Goal: Information Seeking & Learning: Learn about a topic

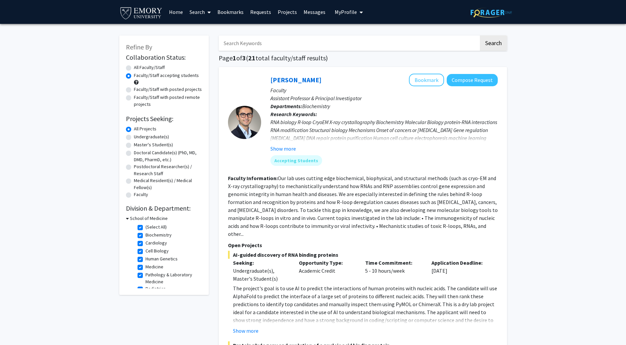
click at [134, 138] on label "Undergraduate(s)" at bounding box center [151, 136] width 35 height 7
click at [134, 138] on input "Undergraduate(s)" at bounding box center [136, 135] width 4 height 4
radio input "true"
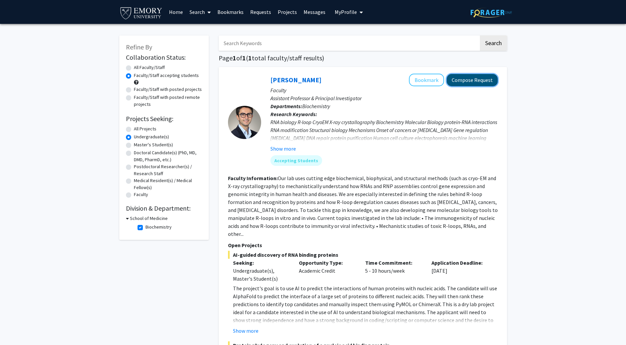
click at [477, 83] on button "Compose Request" at bounding box center [472, 80] width 51 height 12
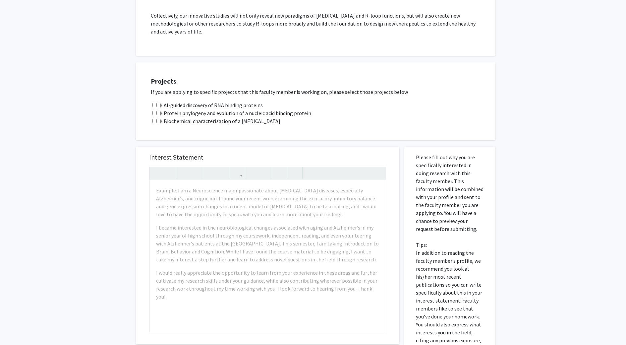
scroll to position [497, 0]
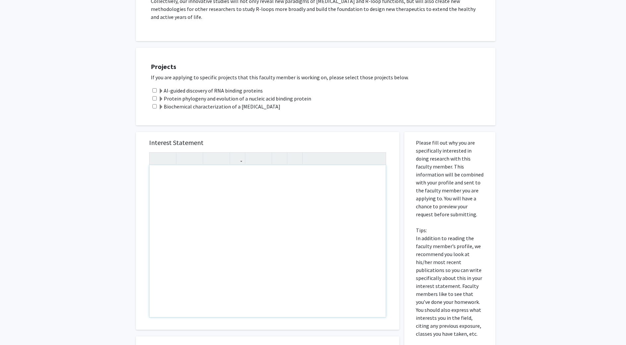
drag, startPoint x: 207, startPoint y: 201, endPoint x: 317, endPoint y: 257, distance: 123.4
click at [302, 253] on div "Note to users with screen readers: Please press Alt+0 or Option+0 to deactivate…" at bounding box center [268, 241] width 236 height 152
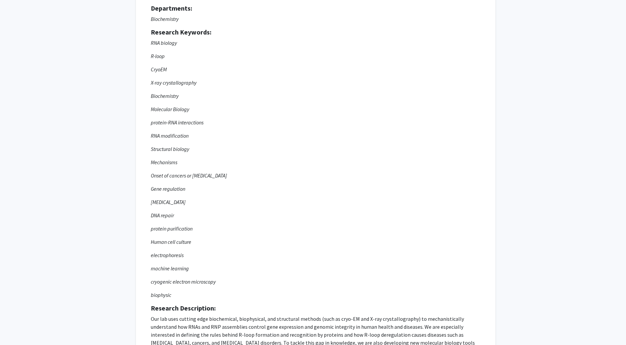
scroll to position [0, 0]
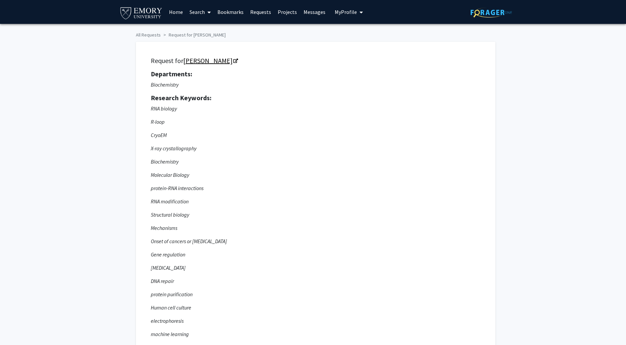
click at [195, 60] on link "[PERSON_NAME]" at bounding box center [210, 60] width 54 height 8
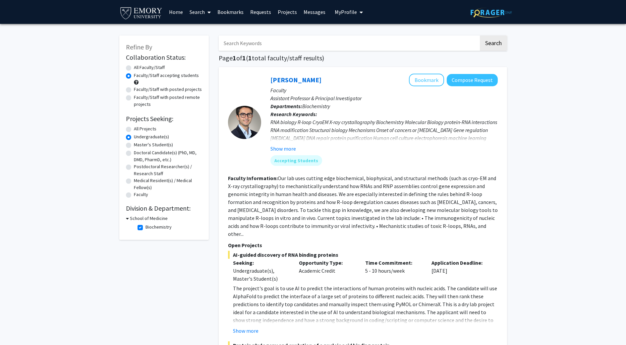
click at [126, 218] on icon at bounding box center [127, 218] width 3 height 7
click at [129, 218] on h3 "School of Medicine" at bounding box center [148, 218] width 38 height 7
radio input "true"
click at [134, 135] on label "Undergraduate(s)" at bounding box center [151, 136] width 35 height 7
click at [134, 135] on input "Undergraduate(s)" at bounding box center [136, 135] width 4 height 4
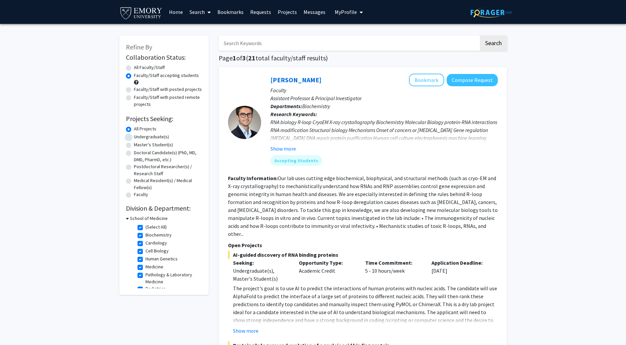
radio input "true"
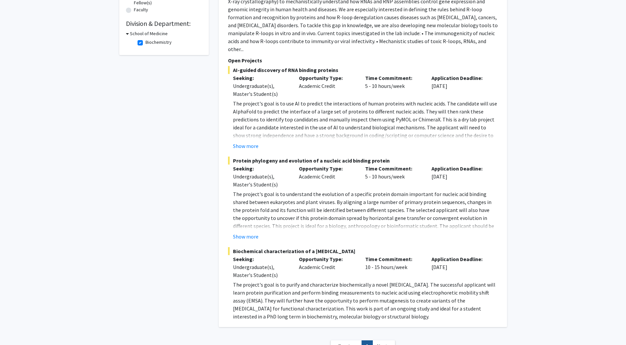
scroll to position [232, 0]
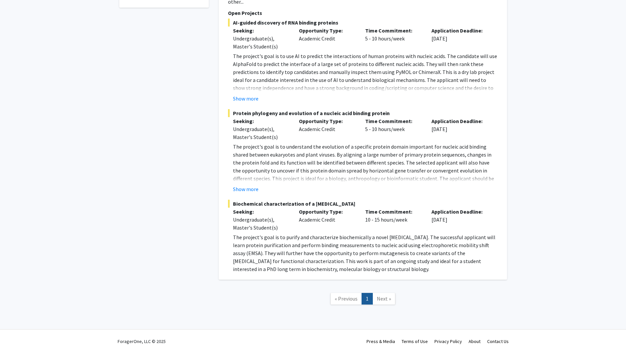
click at [388, 295] on span "Next »" at bounding box center [384, 298] width 14 height 7
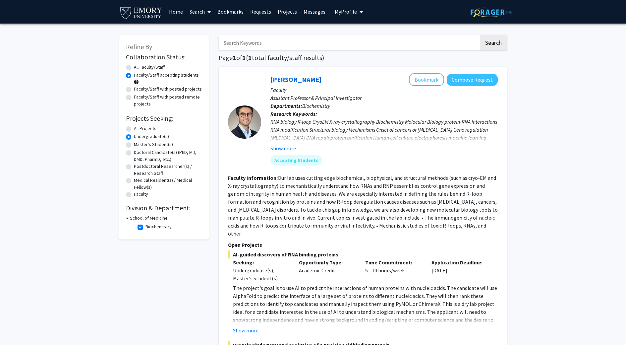
scroll to position [0, 0]
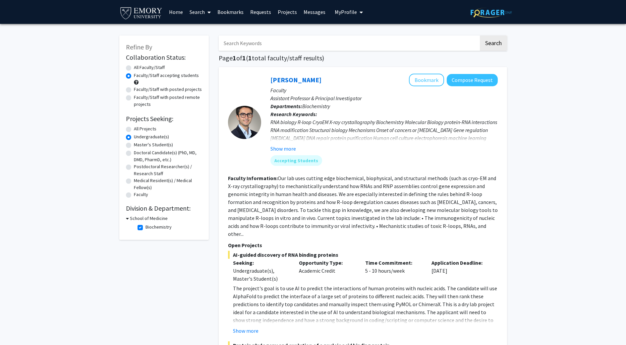
click at [134, 131] on label "All Projects" at bounding box center [145, 128] width 23 height 7
click at [134, 130] on input "All Projects" at bounding box center [136, 127] width 4 height 4
radio input "true"
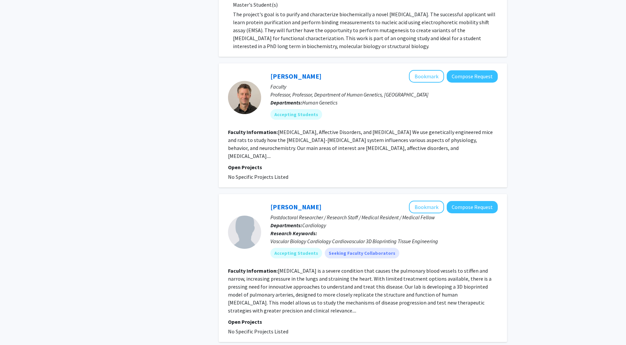
scroll to position [464, 0]
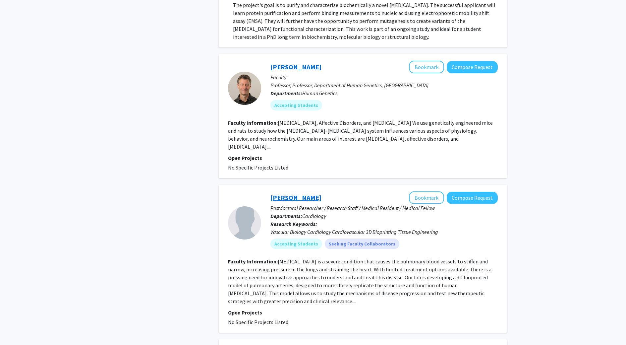
click at [285, 193] on link "[PERSON_NAME]" at bounding box center [296, 197] width 51 height 8
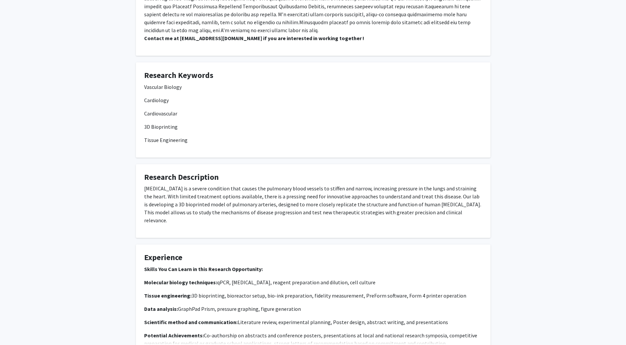
scroll to position [232, 0]
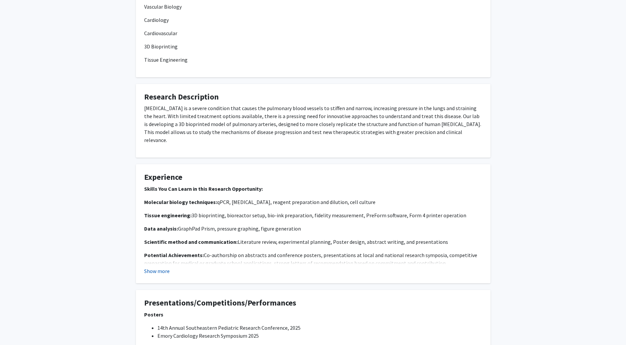
click at [148, 267] on button "Show more" at bounding box center [157, 271] width 26 height 8
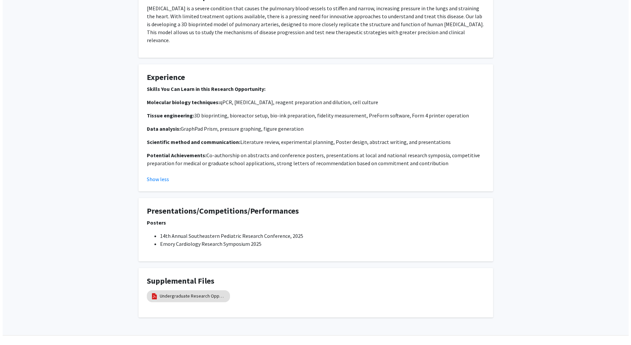
scroll to position [338, 0]
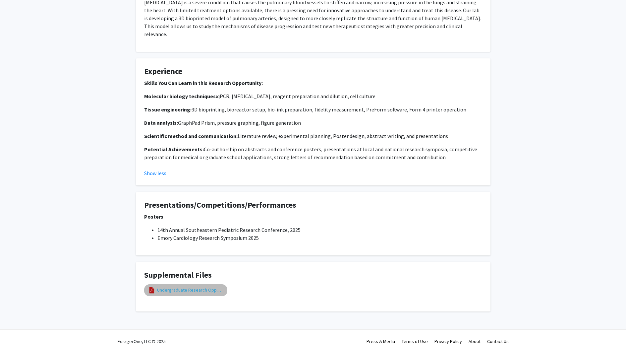
click at [178, 286] on link "Undergraduate Research Opportunity" at bounding box center [190, 289] width 66 height 7
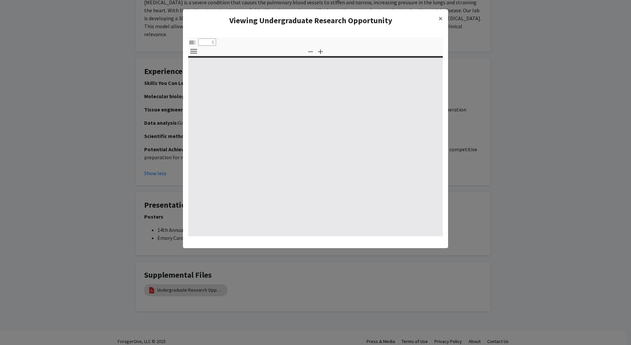
select select "custom"
type input "0"
select select "custom"
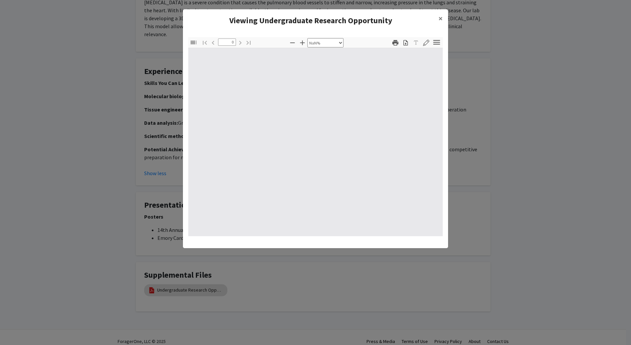
type input "1"
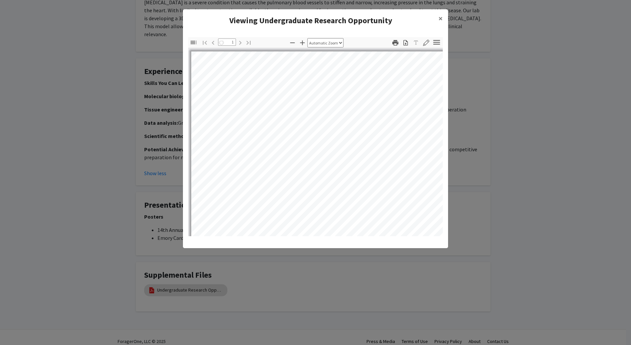
select select "auto"
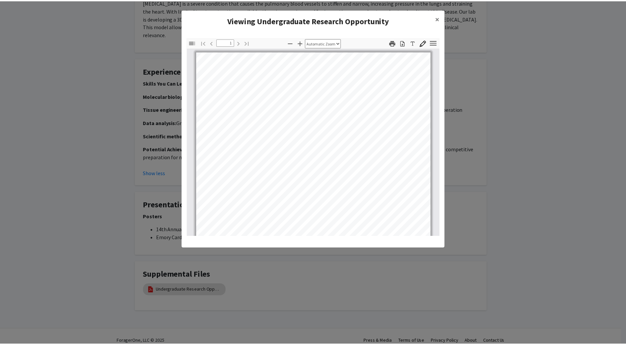
scroll to position [124, 0]
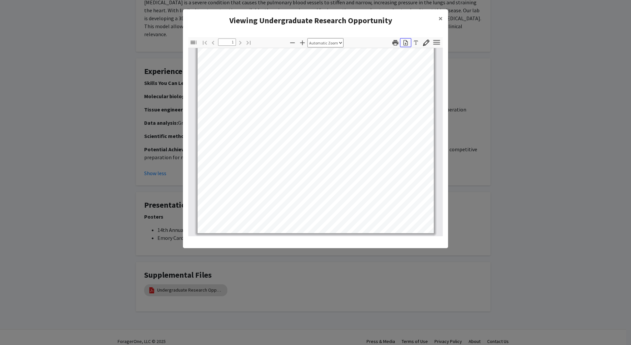
click at [406, 43] on icon "button" at bounding box center [406, 43] width 4 height 6
click at [441, 16] on span "×" at bounding box center [441, 18] width 4 height 10
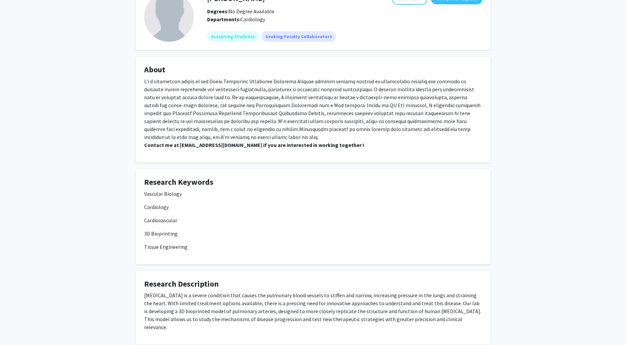
scroll to position [0, 0]
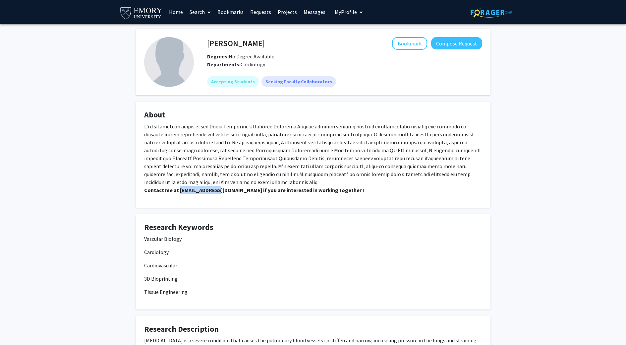
drag, startPoint x: 177, startPoint y: 192, endPoint x: 220, endPoint y: 193, distance: 42.8
click at [220, 193] on p "Contact me at kkaw@emory.edu if you are interested in working together !" at bounding box center [313, 158] width 338 height 72
copy strong "kkaw@emory.edu"
click at [226, 174] on p "Contact me at kkaw@emory.edu if you are interested in working together !" at bounding box center [313, 158] width 338 height 72
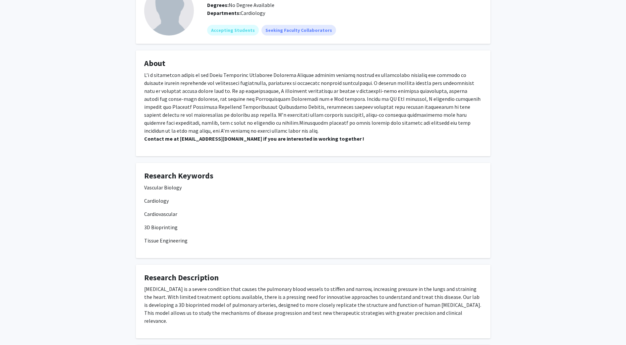
scroll to position [199, 0]
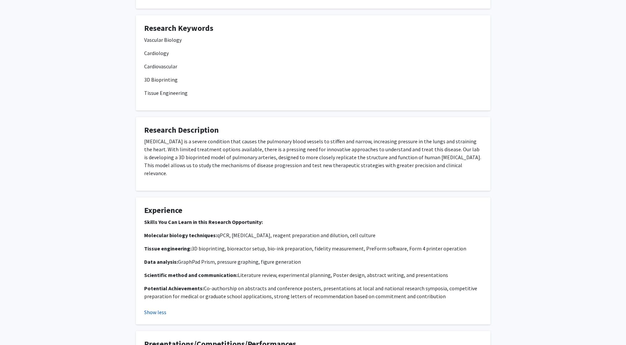
click at [157, 308] on button "Show less" at bounding box center [155, 312] width 22 height 8
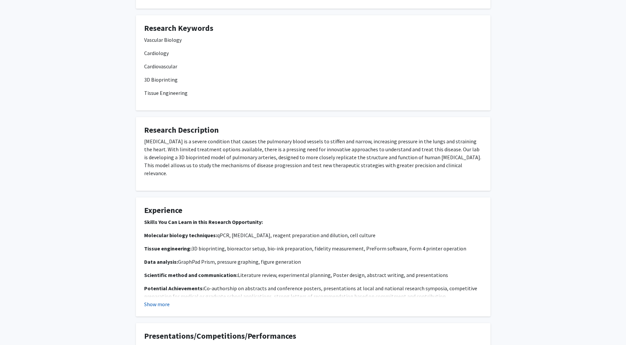
click at [157, 300] on button "Show more" at bounding box center [157, 304] width 26 height 8
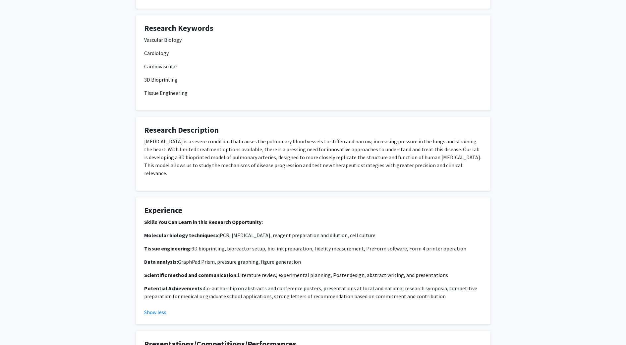
drag, startPoint x: 140, startPoint y: 143, endPoint x: 470, endPoint y: 170, distance: 331.4
click at [470, 170] on fg-card "Research Description Pulmonary arterial hypertension is a severe condition that…" at bounding box center [313, 154] width 355 height 74
click at [188, 140] on p "Pulmonary arterial hypertension is a severe condition that causes the pulmonary…" at bounding box center [313, 157] width 338 height 40
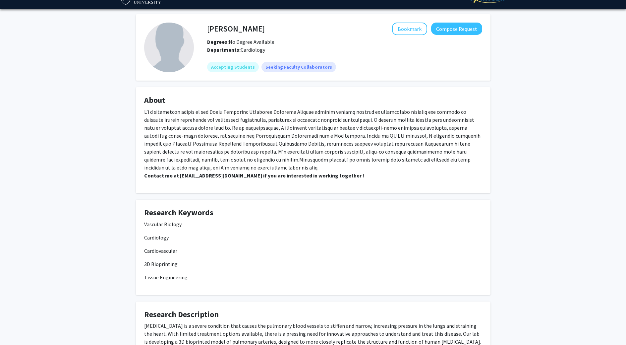
scroll to position [0, 0]
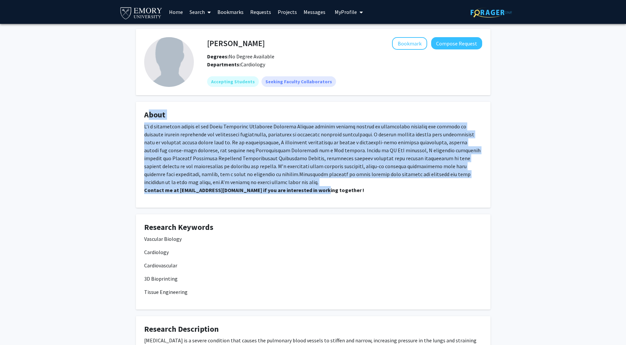
drag, startPoint x: 144, startPoint y: 116, endPoint x: 332, endPoint y: 190, distance: 202.1
click at [332, 190] on fg-card "About Contact me at kkaw@emory.edu if you are interested in working together !" at bounding box center [313, 155] width 355 height 106
copy fg-card "About I’m a cardiology fellow in the Emory Physician Scientist Training Program…"
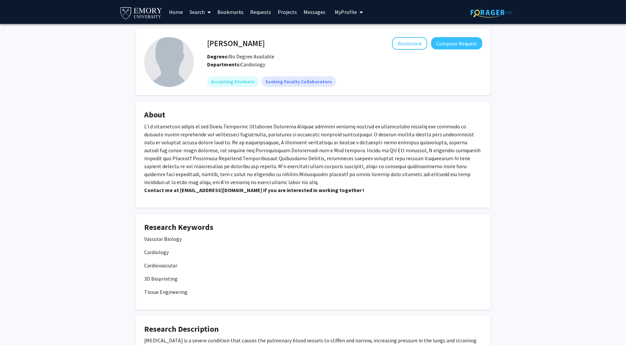
click at [286, 210] on div "Kaveeta Kaw Bookmark Compose Request Degrees: No Degree Available Departments: …" at bounding box center [313, 339] width 365 height 620
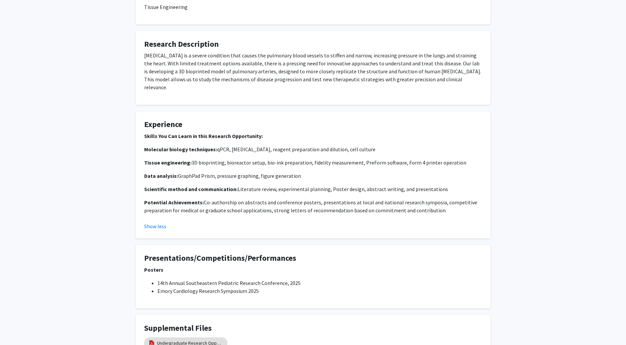
scroll to position [172, 0]
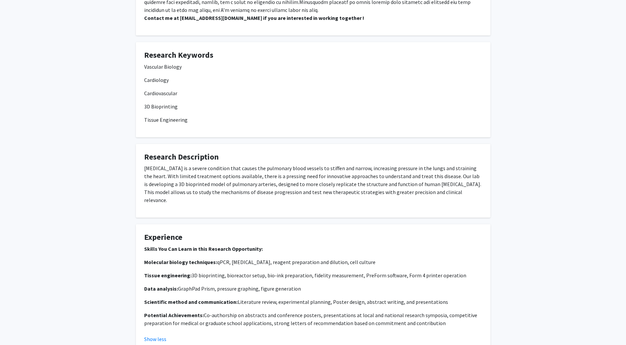
drag, startPoint x: 143, startPoint y: 168, endPoint x: 480, endPoint y: 199, distance: 337.9
click at [480, 199] on fg-card "Research Description Pulmonary arterial hypertension is a severe condition that…" at bounding box center [313, 181] width 355 height 74
copy p "Pulmonary arterial hypertension is a severe condition that causes the pulmonary…"
click at [158, 159] on h4 "Research Description" at bounding box center [313, 157] width 338 height 10
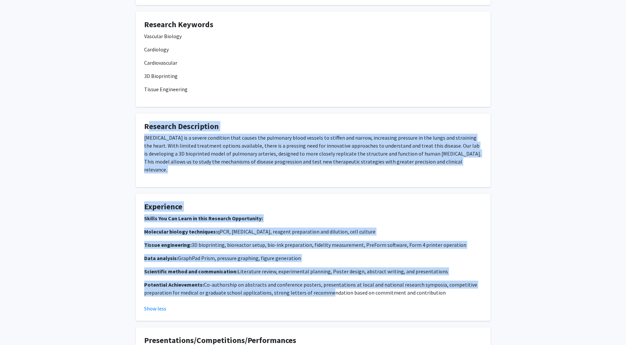
scroll to position [205, 0]
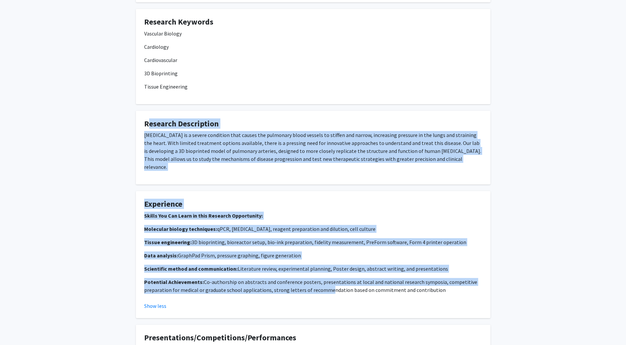
drag, startPoint x: 141, startPoint y: 155, endPoint x: 450, endPoint y: 285, distance: 335.5
click at [450, 285] on div "Kaveeta Kaw Bookmark Compose Request Degrees: No Degree Available Departments: …" at bounding box center [313, 134] width 365 height 620
copy div "Research Description Pulmonary arterial hypertension is a severe condition that…"
click at [228, 191] on fg-card "Experience Skills You Can Learn in this Research Opportunity: Molecular biology…" at bounding box center [313, 254] width 355 height 127
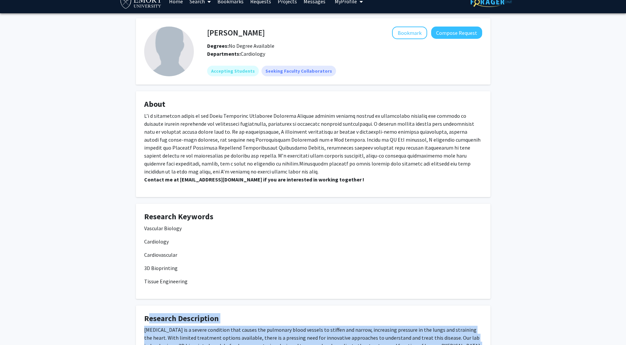
scroll to position [199, 0]
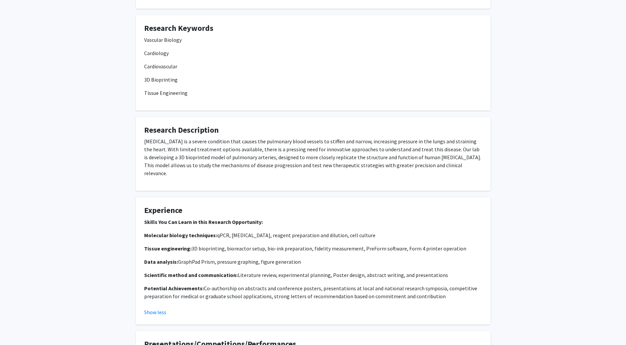
drag, startPoint x: 144, startPoint y: 89, endPoint x: 144, endPoint y: 56, distance: 32.5
click at [143, 81] on fg-card "Research Keywords Vascular Biology Cardiology Cardiovascular 3D Bioprinting Tis…" at bounding box center [313, 62] width 355 height 95
drag, startPoint x: 145, startPoint y: 30, endPoint x: 451, endPoint y: 285, distance: 398.3
click at [451, 285] on div "Kaveeta Kaw Bookmark Compose Request Degrees: No Degree Available Departments: …" at bounding box center [313, 140] width 365 height 620
copy div "Research Keywords Vascular Biology Cardiology Cardiovascular 3D Bioprinting Tis…"
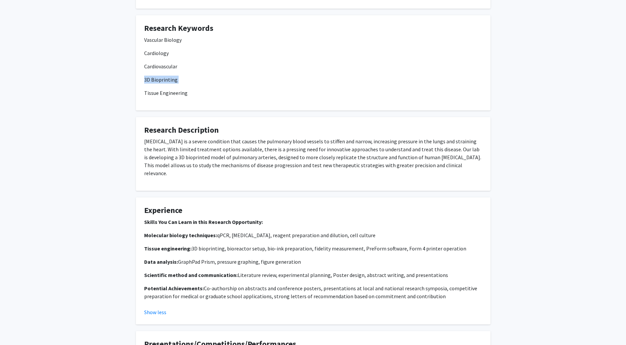
scroll to position [0, 0]
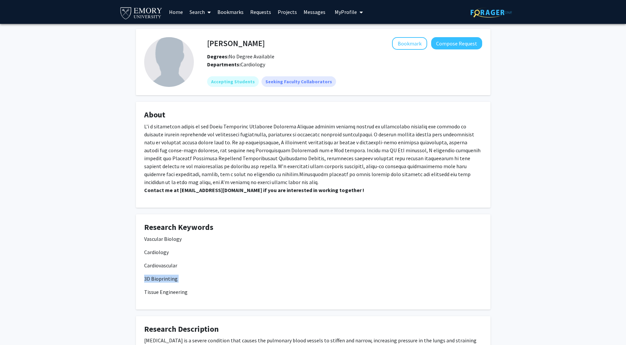
click at [239, 240] on p "Vascular Biology" at bounding box center [313, 239] width 338 height 8
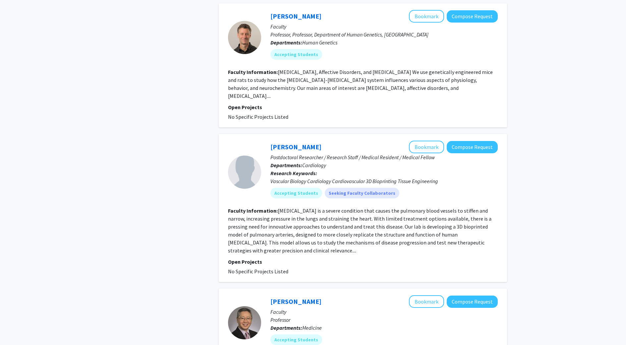
scroll to position [564, 0]
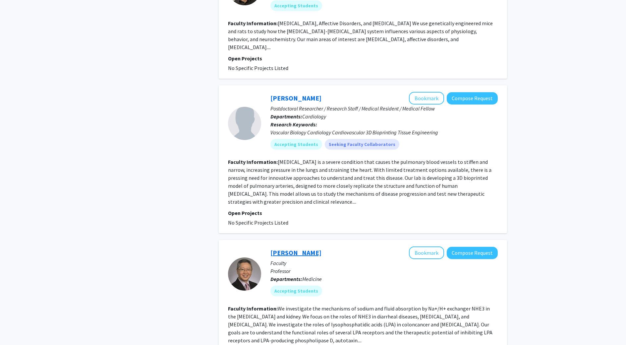
click at [306, 248] on link "[PERSON_NAME]" at bounding box center [296, 252] width 51 height 8
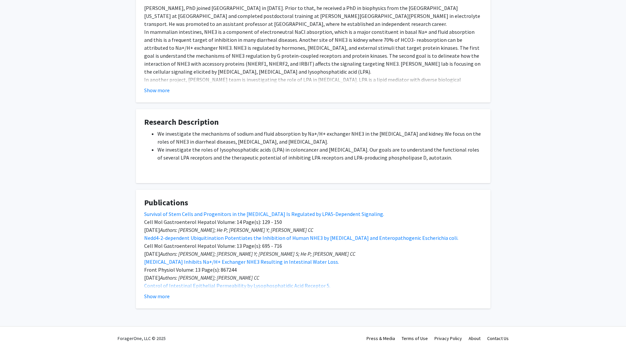
scroll to position [142, 0]
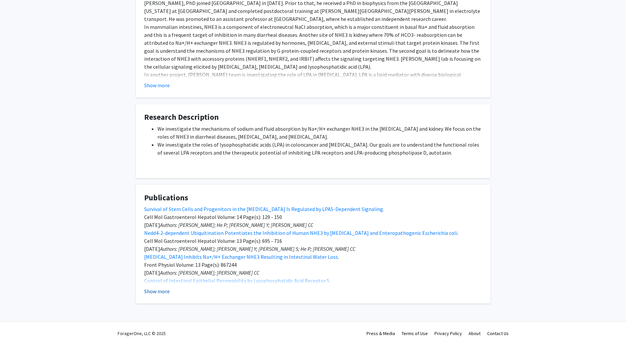
click at [158, 291] on button "Show more" at bounding box center [157, 291] width 26 height 8
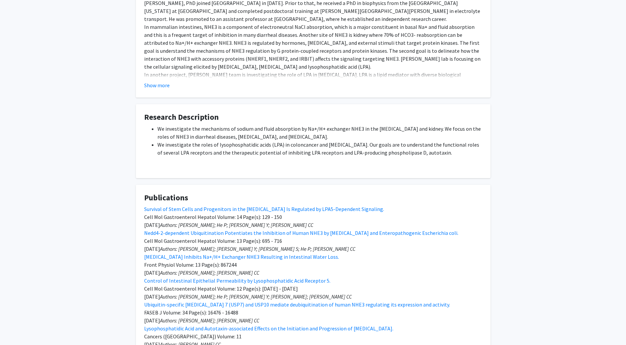
scroll to position [0, 0]
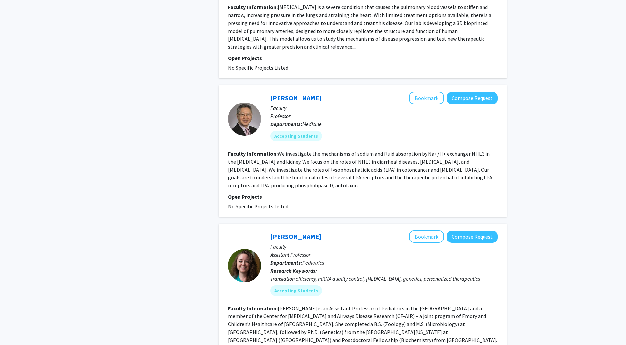
scroll to position [829, 0]
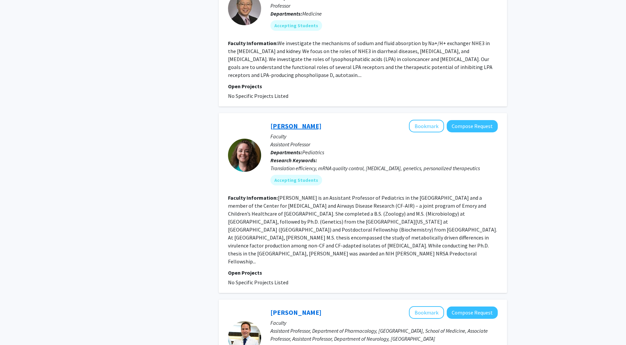
click at [303, 122] on link "[PERSON_NAME]" at bounding box center [296, 126] width 51 height 8
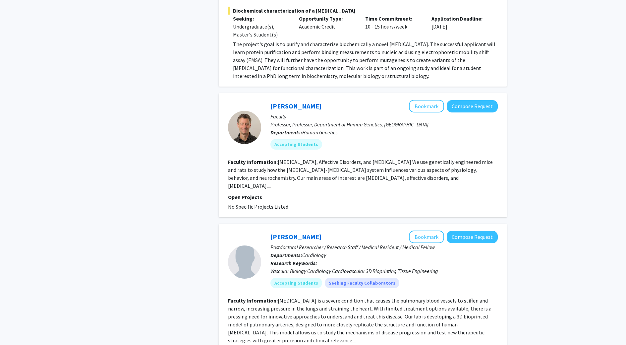
scroll to position [564, 0]
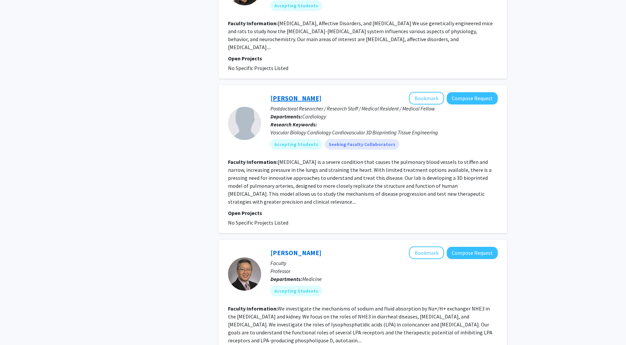
click at [292, 94] on link "[PERSON_NAME]" at bounding box center [296, 98] width 51 height 8
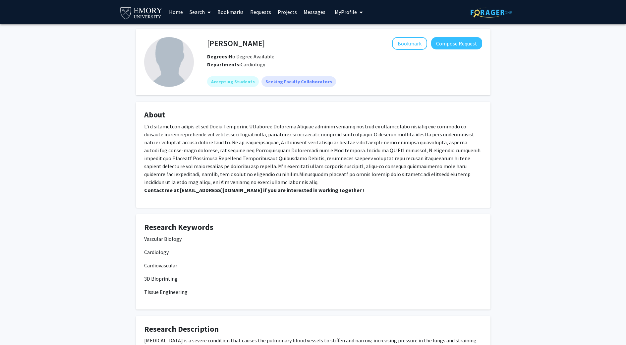
drag, startPoint x: 257, startPoint y: 57, endPoint x: 277, endPoint y: 41, distance: 25.3
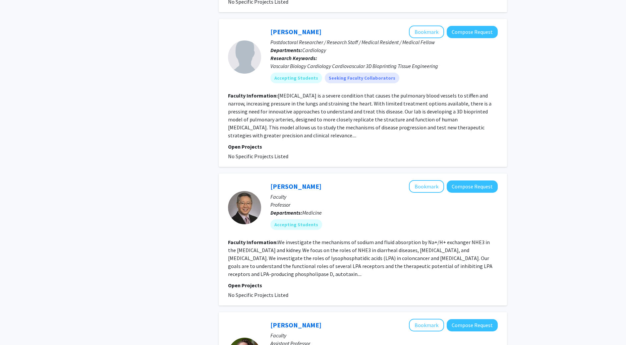
scroll to position [829, 0]
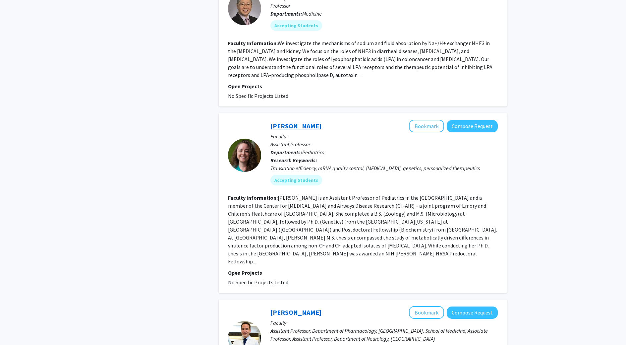
click at [290, 122] on link "[PERSON_NAME]" at bounding box center [296, 126] width 51 height 8
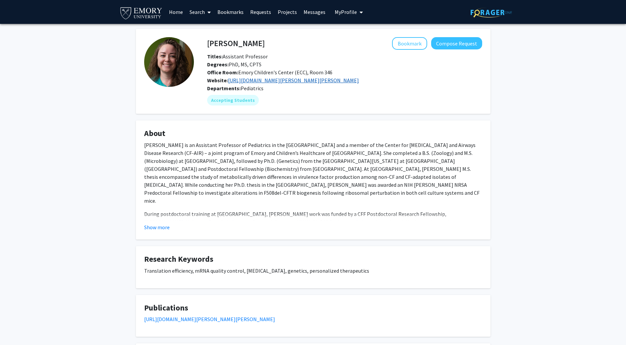
click at [267, 80] on link "https://pedsresearch.org/people/faculty/kathryn-e-oliver" at bounding box center [293, 80] width 131 height 7
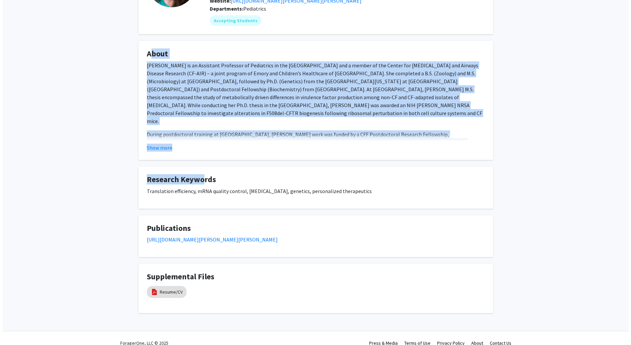
scroll to position [89, 0]
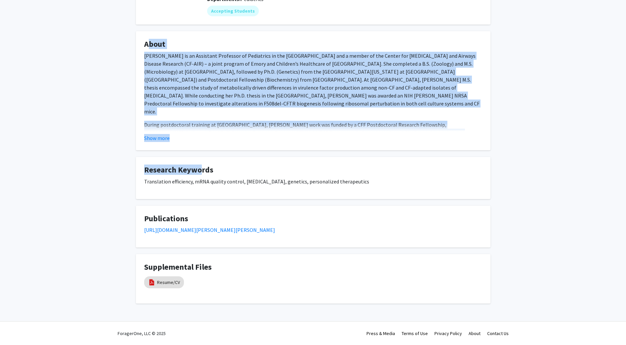
drag, startPoint x: 142, startPoint y: 136, endPoint x: 371, endPoint y: 228, distance: 247.3
click at [371, 228] on div "Kathryn Oliver Bookmark Compose Request Titles: Assistant Professor Degrees: Ph…" at bounding box center [313, 122] width 365 height 364
copy div "About Dr. Kathryn E. Oliver is an Assistant Professor of Pediatrics in the Emor…"
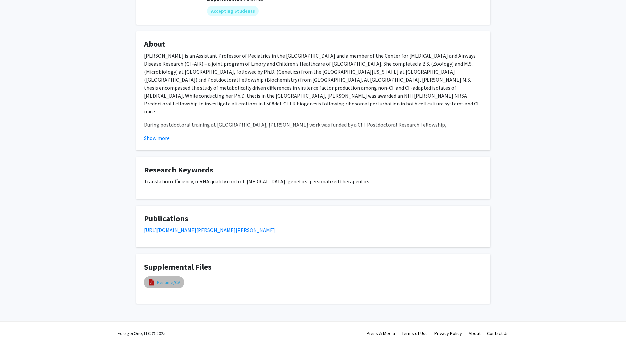
click at [176, 282] on link "Resume/CV" at bounding box center [168, 282] width 23 height 7
select select "custom"
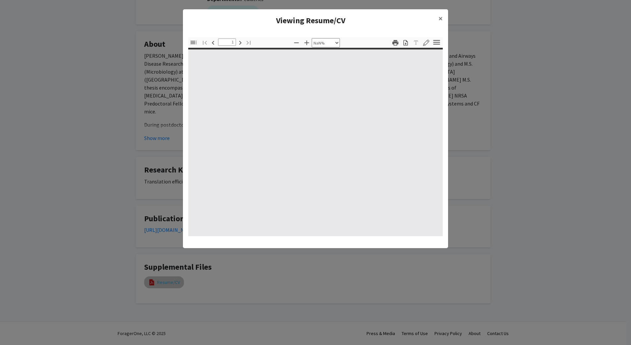
type input "0"
select select "custom"
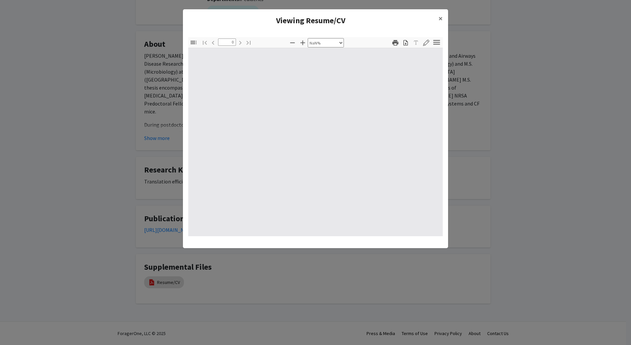
type input "1"
select select "auto"
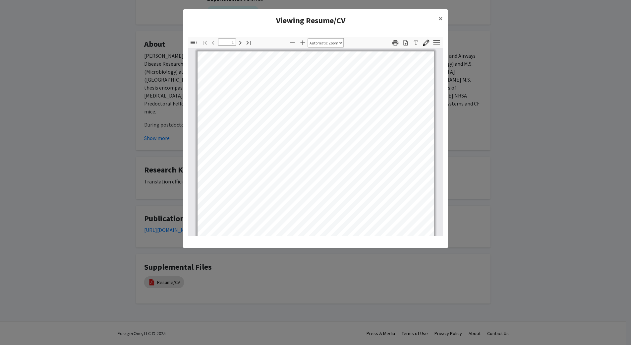
scroll to position [266, 0]
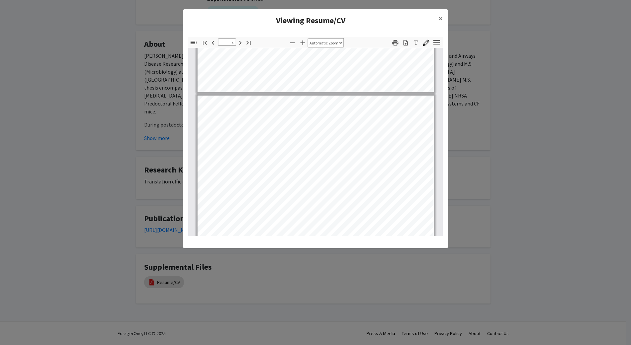
type input "1"
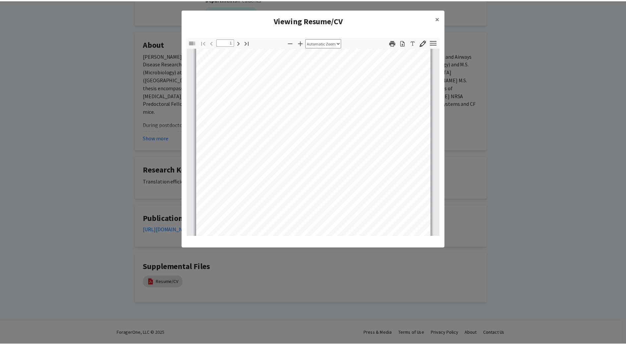
scroll to position [0, 0]
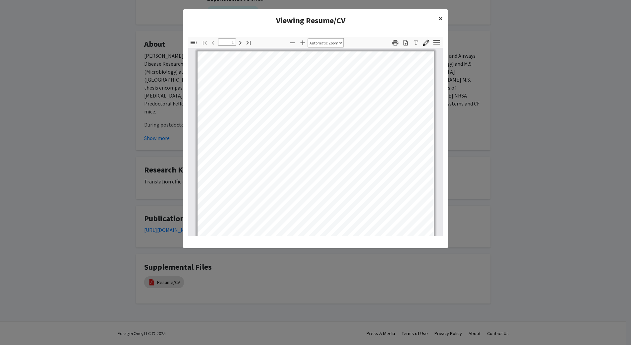
drag, startPoint x: 440, startPoint y: 20, endPoint x: 274, endPoint y: 48, distance: 168.3
click at [440, 20] on span "×" at bounding box center [441, 18] width 4 height 10
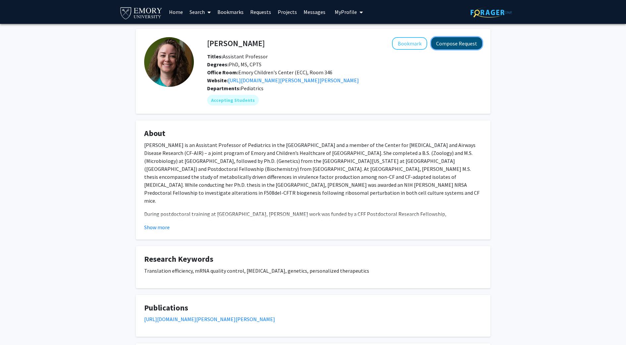
click at [447, 45] on button "Compose Request" at bounding box center [456, 43] width 51 height 12
click at [159, 227] on button "Show more" at bounding box center [157, 227] width 26 height 8
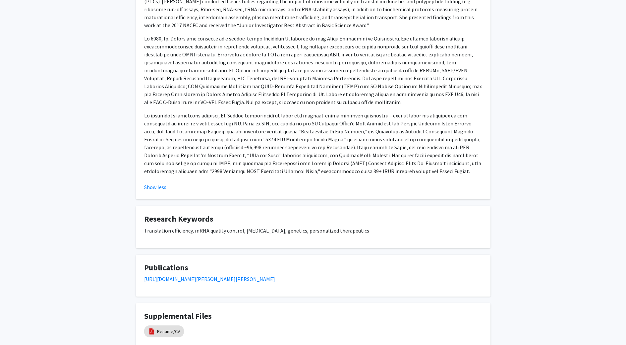
scroll to position [278, 0]
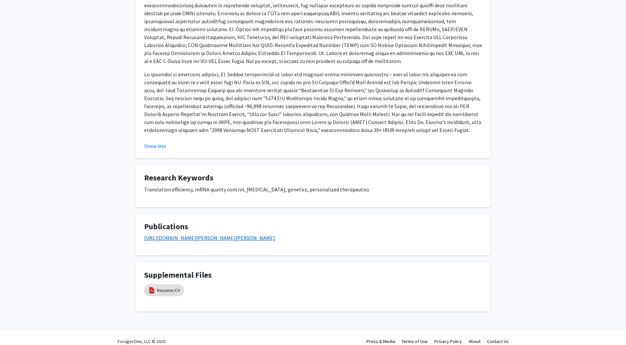
click at [223, 234] on link "https://www.ncbi.nlm.nih.gov/myncbi/kathryn.oliver.1/bibliography/public/" at bounding box center [209, 237] width 131 height 7
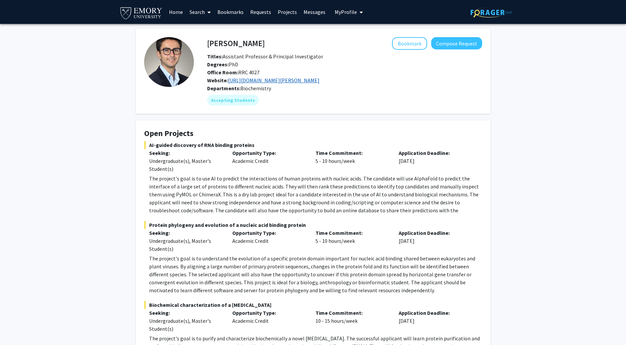
click at [281, 79] on link "https://biochem.emory.edu/bou-nader-lab/" at bounding box center [274, 80] width 92 height 7
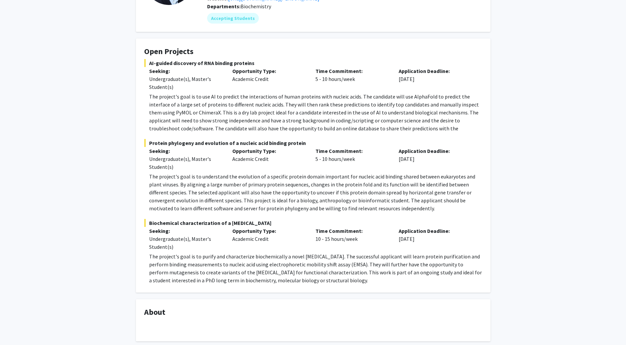
scroll to position [99, 0]
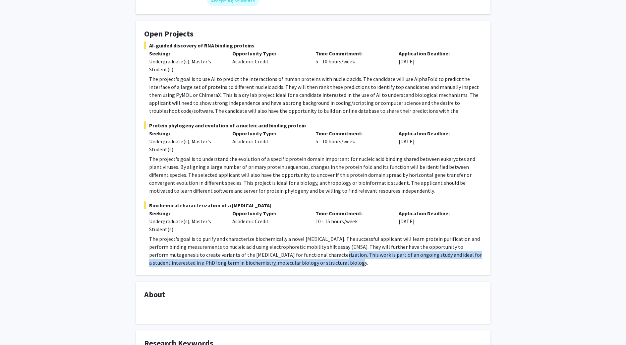
drag, startPoint x: 316, startPoint y: 270, endPoint x: 283, endPoint y: 258, distance: 34.4
click at [283, 258] on fg-card "Open Projects AI-guided discovery of RNA binding proteins Seeking: Undergraduat…" at bounding box center [313, 148] width 355 height 254
click at [300, 265] on p "The project's goal is to purify and characterize biochemically a novel [MEDICAL…" at bounding box center [315, 251] width 333 height 32
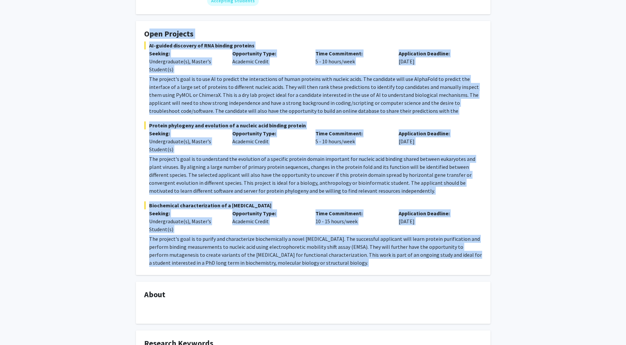
drag, startPoint x: 300, startPoint y: 265, endPoint x: 139, endPoint y: 24, distance: 289.4
click at [139, 24] on fg-card "Open Projects AI-guided discovery of RNA binding proteins Seeking: Undergraduat…" at bounding box center [313, 148] width 355 height 254
click at [116, 74] on div "Charles Bou-Nader Bookmark Compose Request Titles: Assistant Professor & Princi…" at bounding box center [313, 347] width 626 height 846
click at [119, 80] on div "Charles Bou-Nader Bookmark Compose Request Titles: Assistant Professor & Princi…" at bounding box center [313, 347] width 626 height 846
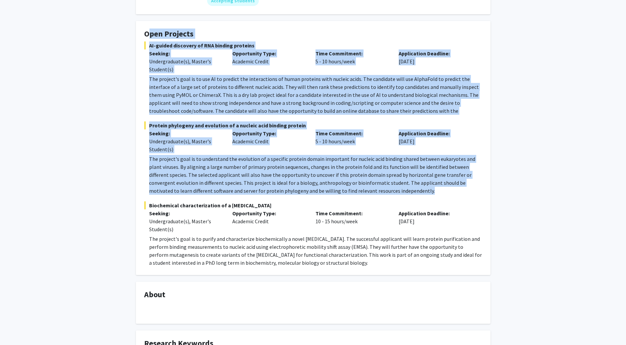
drag, startPoint x: 144, startPoint y: 34, endPoint x: 385, endPoint y: 192, distance: 288.4
click at [385, 192] on fg-card "Open Projects AI-guided discovery of RNA binding proteins Seeking: Undergraduat…" at bounding box center [313, 148] width 355 height 254
copy fg-card "Open Projects AI-guided discovery of RNA binding proteins Seeking: Undergraduat…"
click at [367, 182] on p "The project's goal is to understand the evolution of a specific protein domain …" at bounding box center [315, 175] width 333 height 40
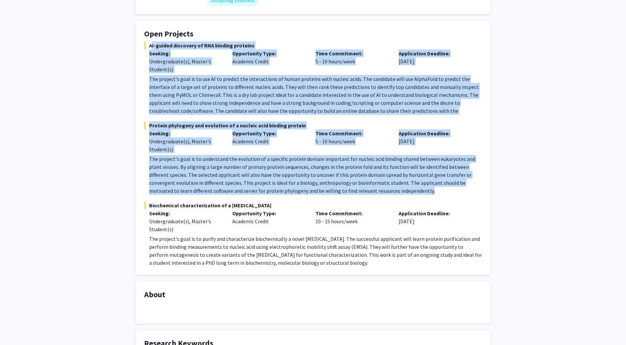
drag, startPoint x: 400, startPoint y: 192, endPoint x: 150, endPoint y: 44, distance: 289.7
click at [150, 44] on fg-project-list "AI-guided discovery of RNA binding proteins Seeking: Undergraduate(s), Master's…" at bounding box center [313, 153] width 338 height 225
click at [209, 101] on p "The project's goal is to use AI to predict the interactions of human proteins w…" at bounding box center [315, 99] width 333 height 48
click at [208, 97] on p "The project's goal is to use AI to predict the interactions of human proteins w…" at bounding box center [315, 99] width 333 height 48
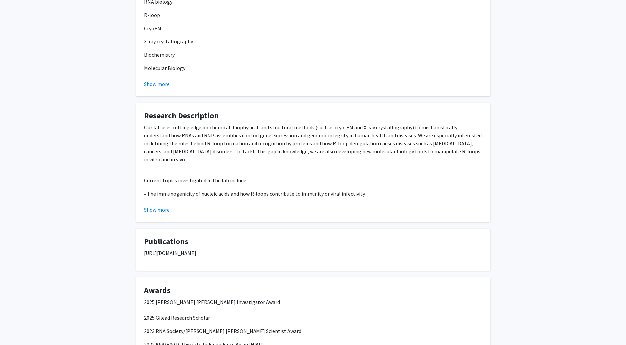
scroll to position [531, 0]
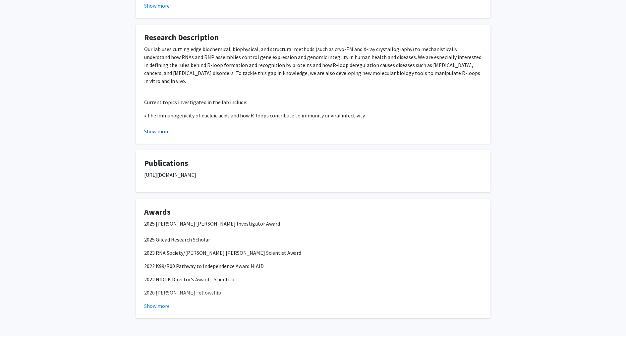
click at [148, 132] on button "Show more" at bounding box center [157, 131] width 26 height 8
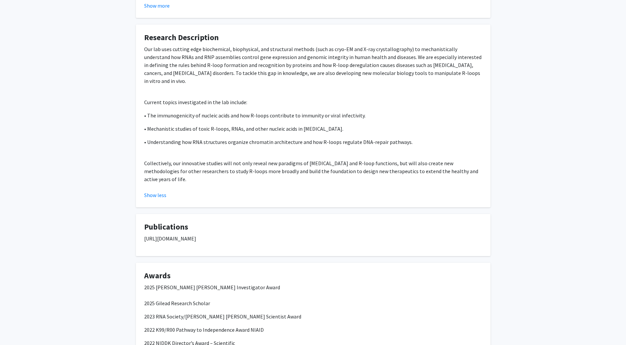
click at [194, 234] on p "https://scholar.google.com/citations?hl=en&user=c5fU4ckAAAAJ&view_op=list_works…" at bounding box center [313, 238] width 338 height 8
copy p "https://scholar.google.com/citations?hl=en&user=c5fU4ckAAAAJ&view_op=list_works…"
